Goal: Task Accomplishment & Management: Use online tool/utility

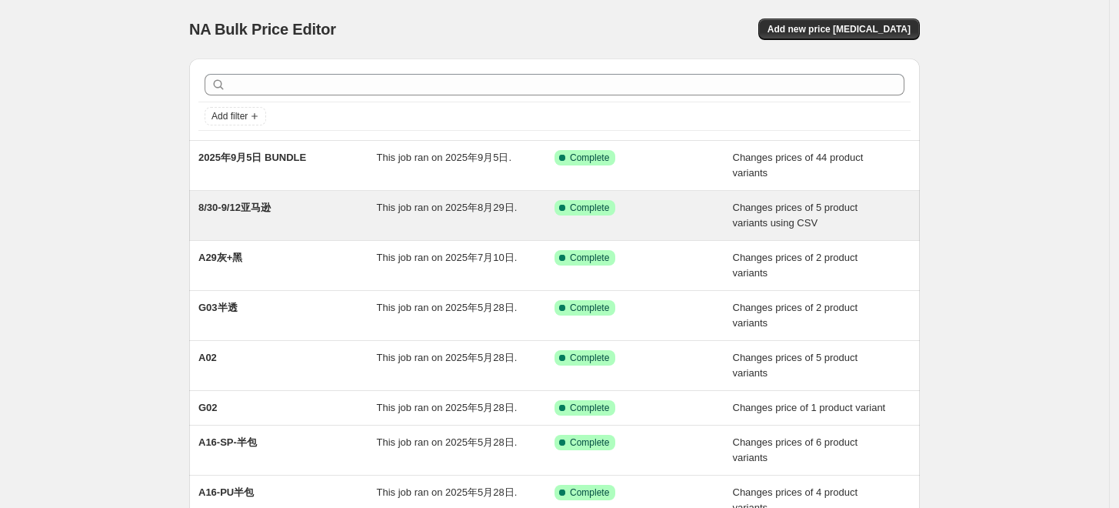
click at [294, 209] on div "8/30-9/12亚马逊" at bounding box center [287, 215] width 178 height 31
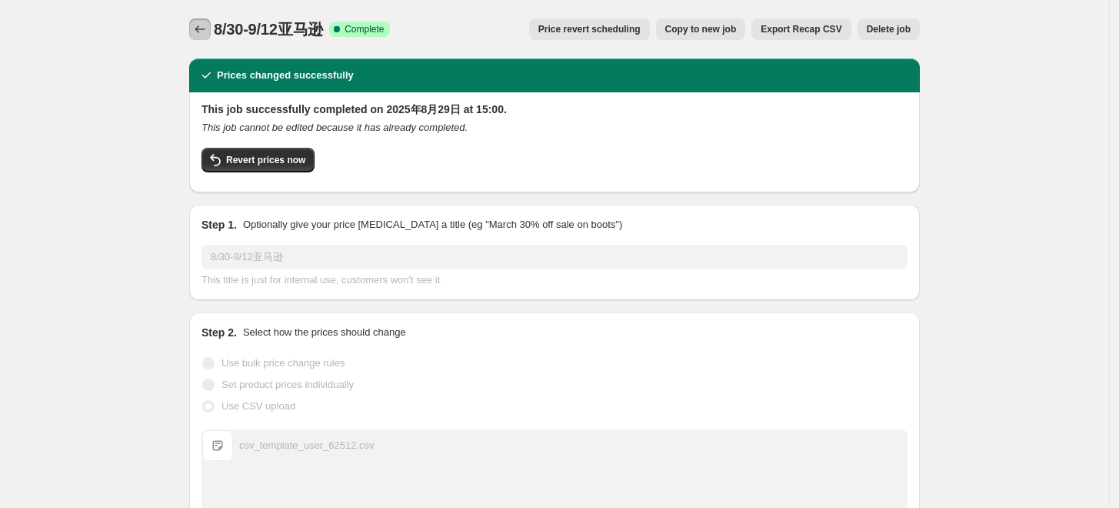
click at [201, 25] on icon "Price change jobs" at bounding box center [199, 29] width 15 height 15
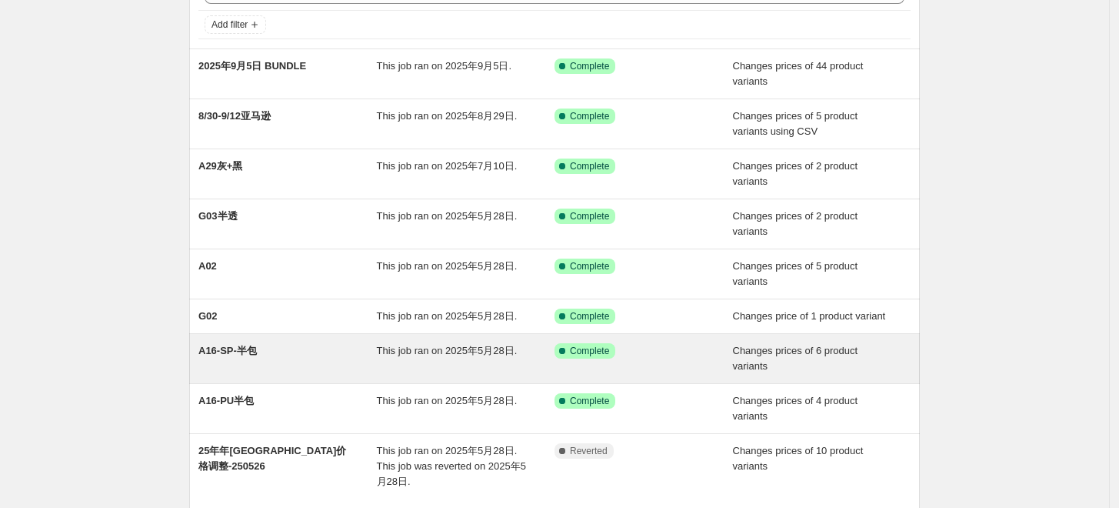
scroll to position [62, 0]
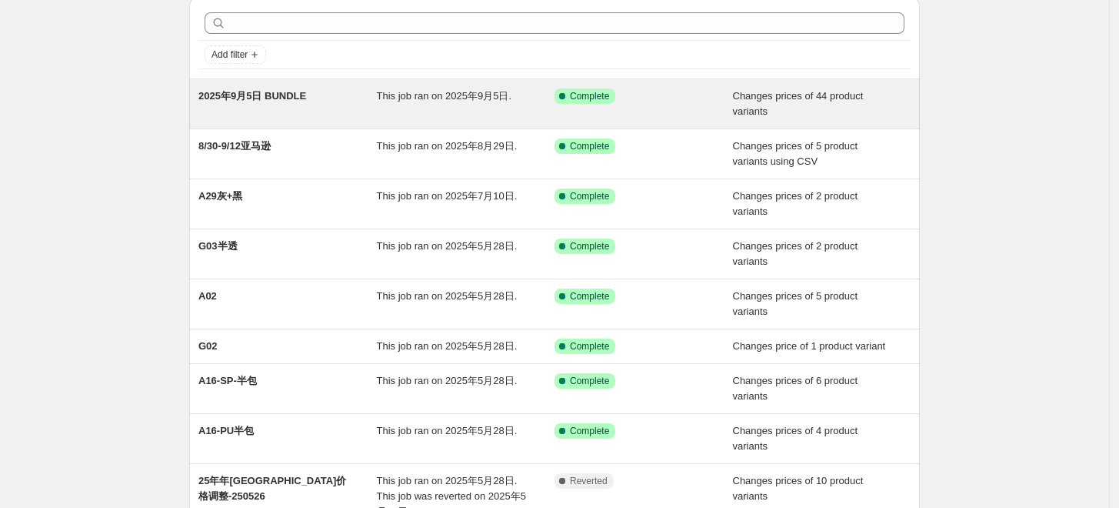
click at [294, 119] on div "2025年9月5日 BUNDLE This job ran on 2025年9月5日. Success Complete Complete Changes p…" at bounding box center [554, 103] width 731 height 49
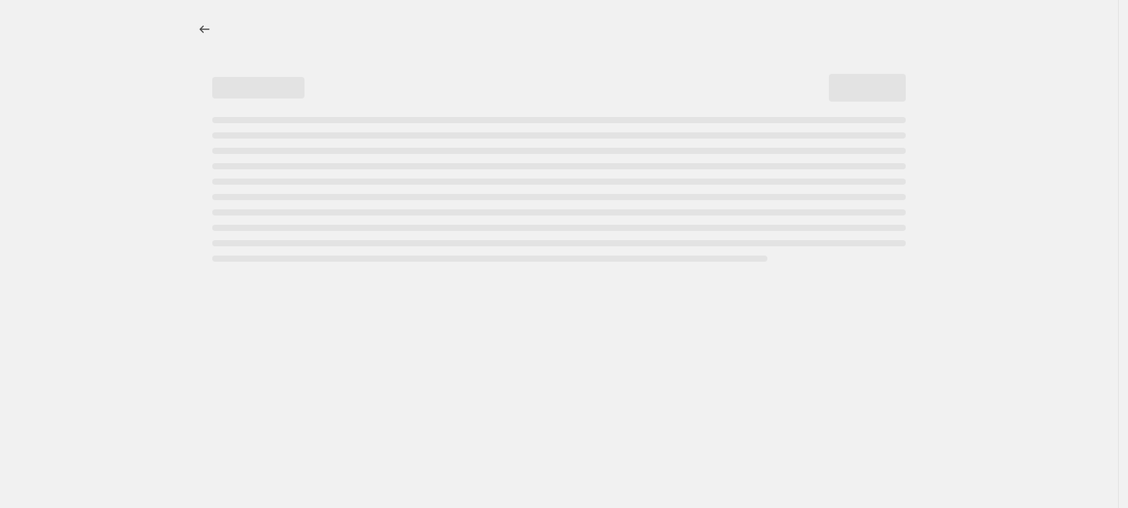
select select "collection"
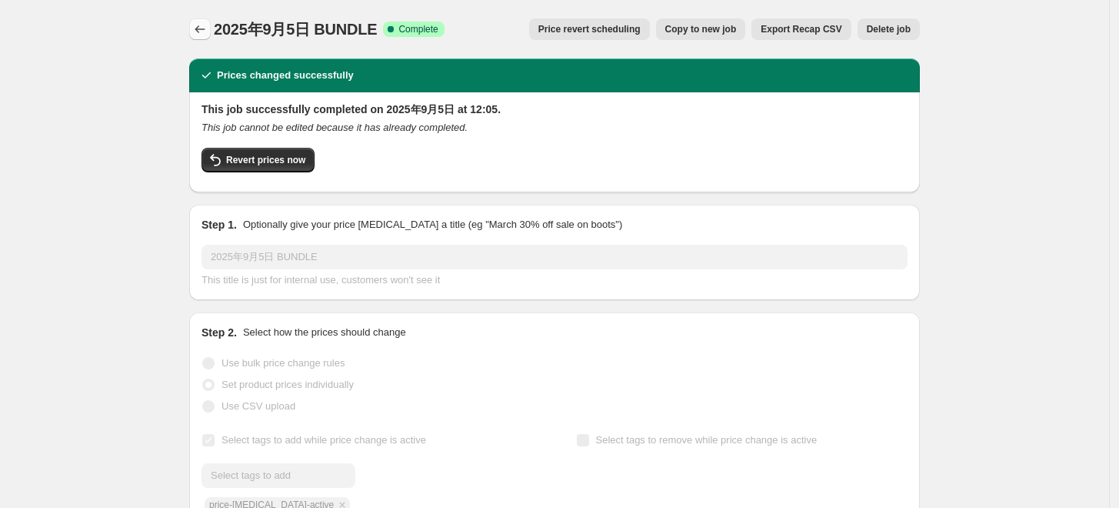
click at [194, 25] on button "Price change jobs" at bounding box center [200, 29] width 22 height 22
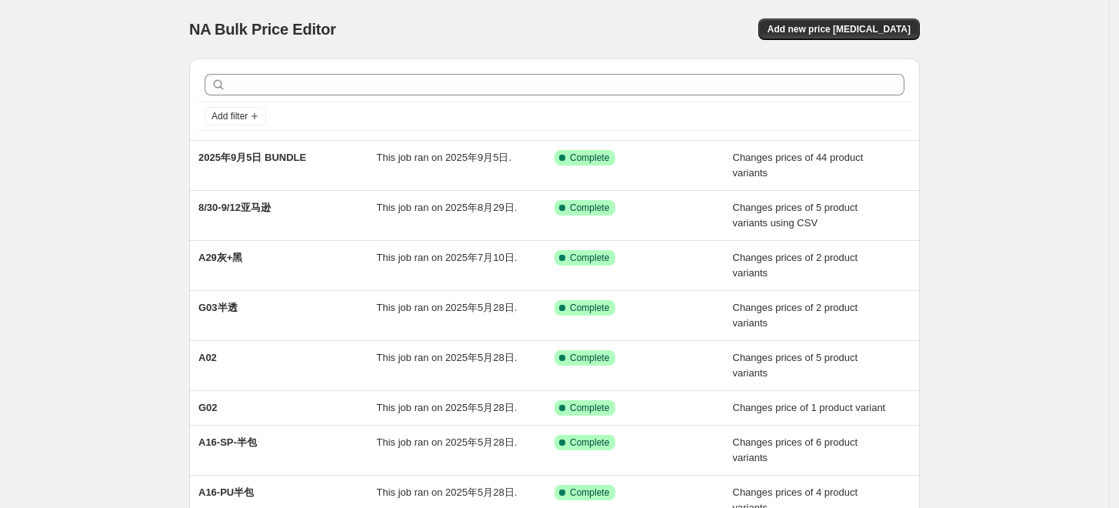
click at [130, 121] on div "NA Bulk Price Editor. This page is ready NA Bulk Price Editor Add new price [ME…" at bounding box center [554, 371] width 1109 height 742
